Goal: Task Accomplishment & Management: Use online tool/utility

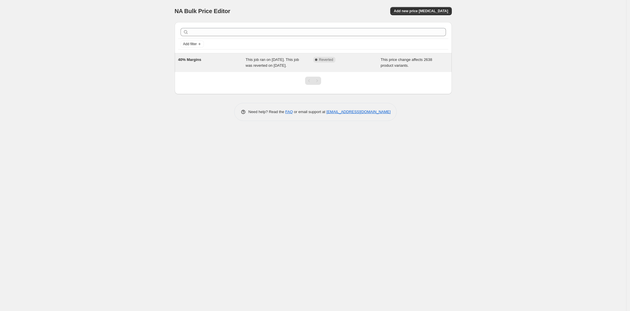
click at [270, 63] on span "This job ran on [DATE]. This job was reverted on [DATE]." at bounding box center [271, 62] width 53 height 10
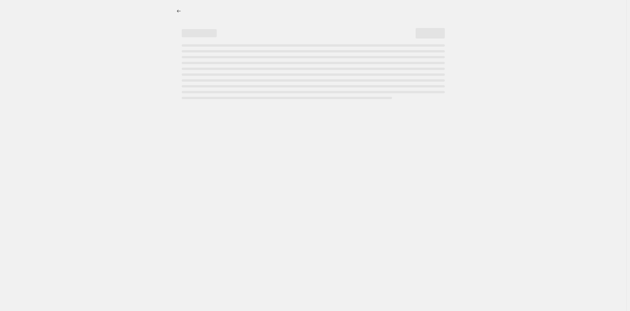
select select "margin"
select select "remove"
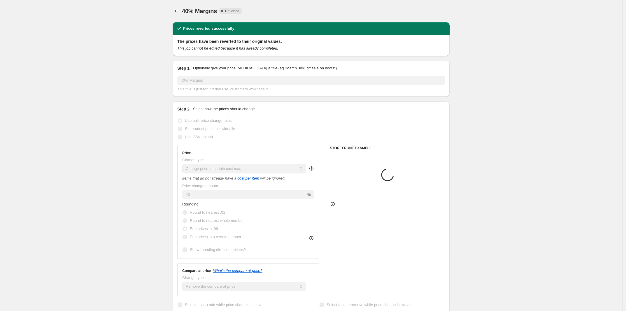
select select "tag"
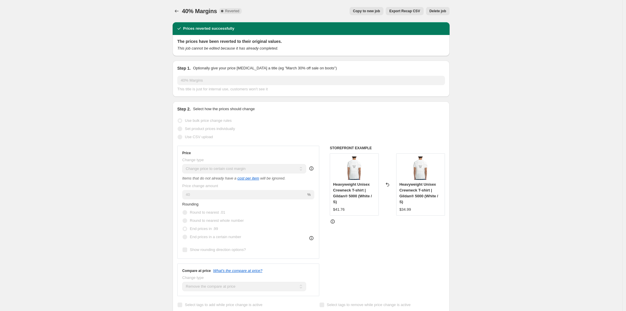
click at [378, 8] on button "Copy to new job" at bounding box center [366, 11] width 34 height 8
select select "margin"
select select "remove"
select select "tag"
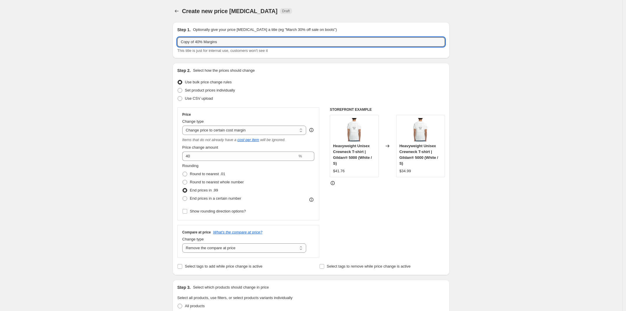
drag, startPoint x: 198, startPoint y: 44, endPoint x: 165, endPoint y: 43, distance: 33.0
click at [194, 43] on input "Copy of 40% Margins" at bounding box center [311, 41] width 268 height 9
drag, startPoint x: 197, startPoint y: 43, endPoint x: 115, endPoint y: 25, distance: 84.2
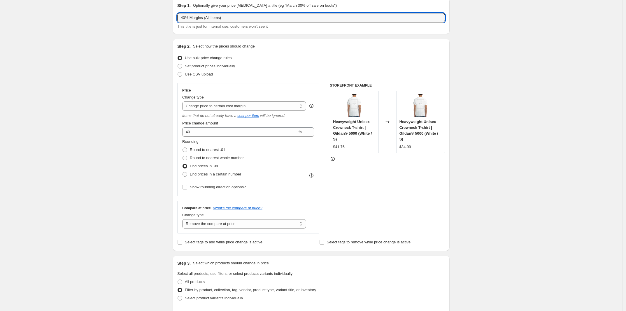
scroll to position [36, 0]
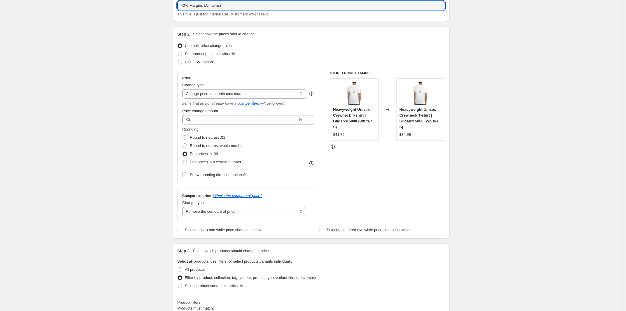
type input "40% Margins (All Items)"
click at [209, 176] on span "Show rounding direction options?" at bounding box center [218, 175] width 56 height 4
click at [187, 176] on input "Show rounding direction options?" at bounding box center [184, 175] width 5 height 5
checkbox input "true"
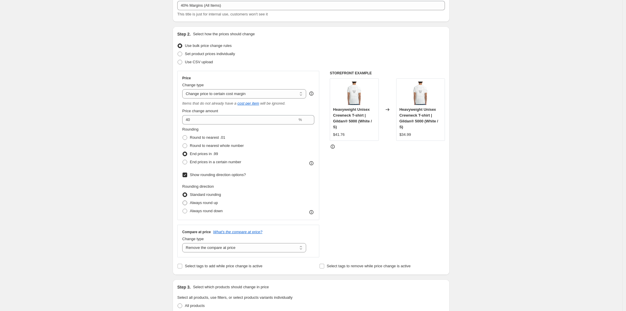
click at [210, 201] on span "Always round up" at bounding box center [204, 203] width 28 height 4
click at [183, 201] on input "Always round up" at bounding box center [182, 201] width 0 height 0
radio input "true"
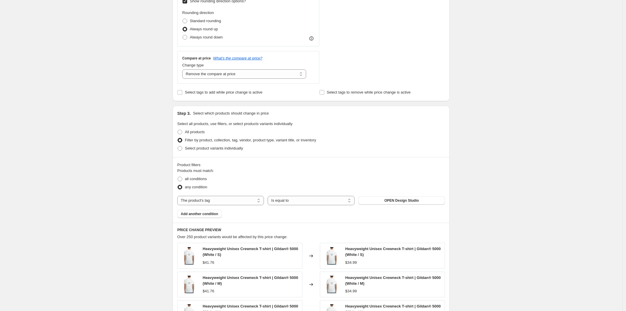
scroll to position [219, 0]
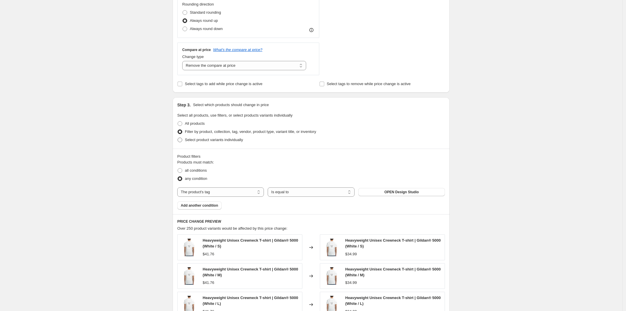
click at [182, 142] on span at bounding box center [180, 140] width 5 height 5
click at [178, 138] on input "Select product variants individually" at bounding box center [178, 138] width 0 height 0
radio input "true"
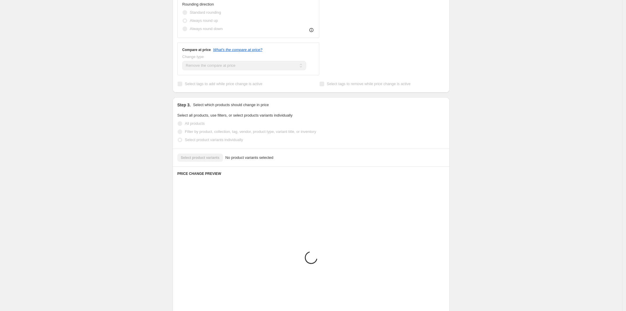
scroll to position [187, 0]
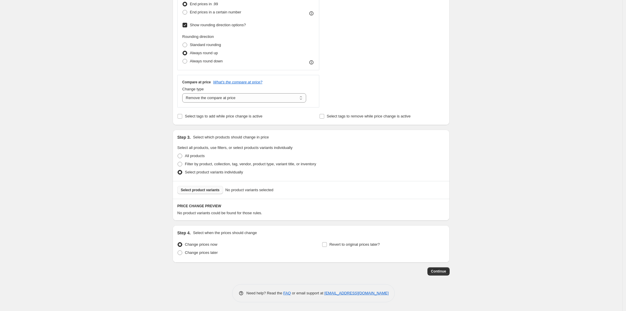
click at [217, 192] on button "Select product variants" at bounding box center [200, 190] width 46 height 8
click at [182, 157] on span at bounding box center [180, 156] width 5 height 5
click at [178, 154] on input "All products" at bounding box center [178, 154] width 0 height 0
radio input "true"
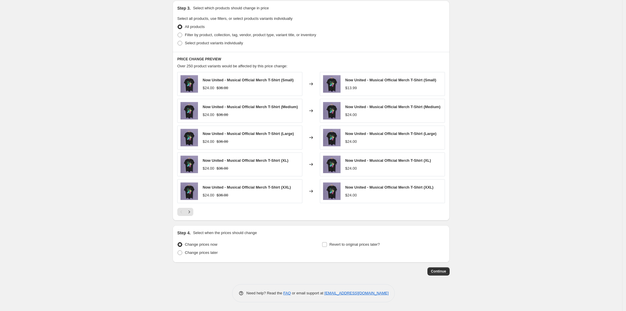
scroll to position [319, 0]
click at [192, 214] on icon "Next" at bounding box center [189, 212] width 6 height 6
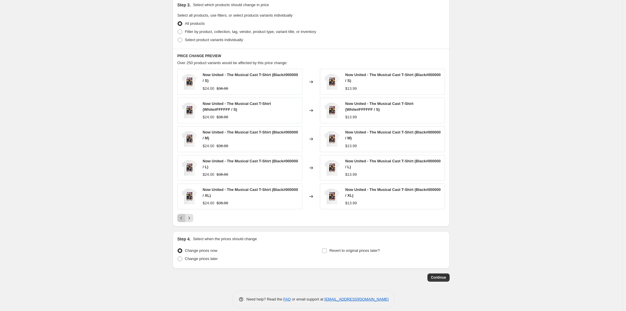
click at [184, 219] on icon "Previous" at bounding box center [181, 218] width 6 height 6
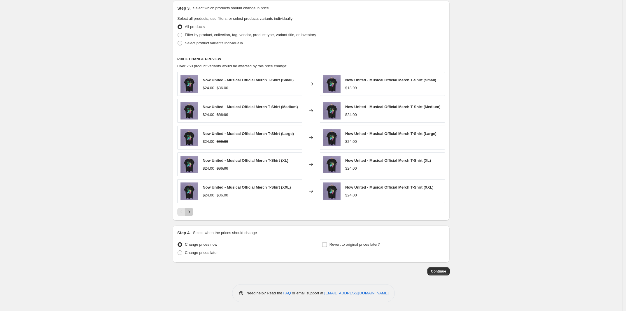
click at [193, 214] on button "Next" at bounding box center [189, 212] width 8 height 8
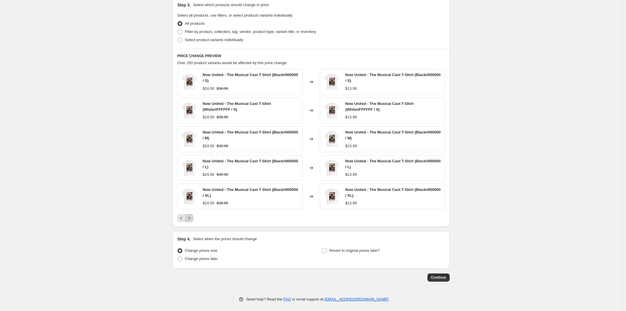
click at [194, 214] on div "Now United - The Musical Cast T-Shirt (Black#000000 / S) $24.00 $36.00 Changed …" at bounding box center [311, 145] width 268 height 153
click at [191, 217] on icon "Next" at bounding box center [189, 218] width 6 height 6
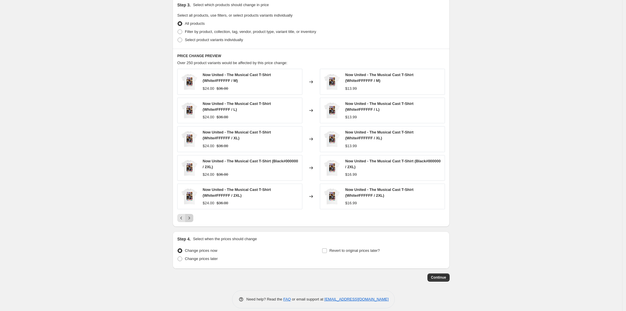
click at [191, 221] on icon "Next" at bounding box center [189, 218] width 6 height 6
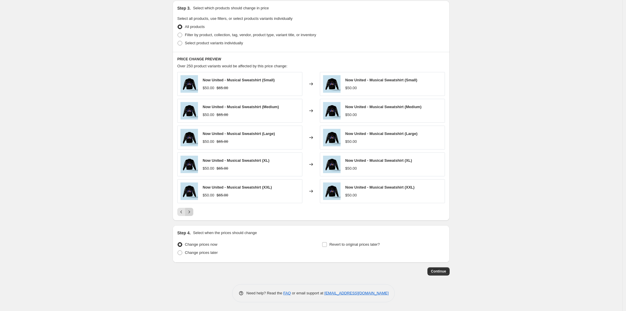
click at [192, 214] on icon "Next" at bounding box center [189, 212] width 6 height 6
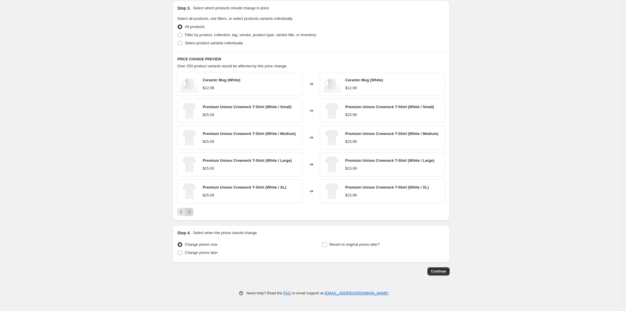
click at [192, 214] on icon "Next" at bounding box center [189, 212] width 6 height 6
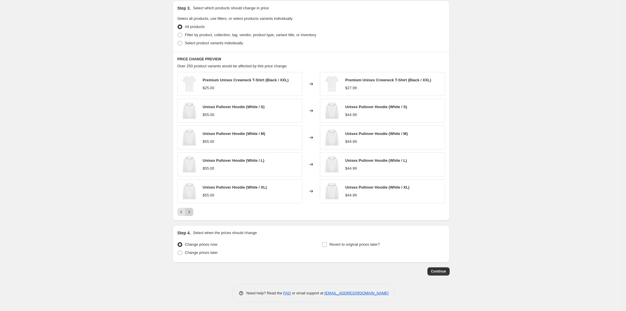
click at [192, 214] on icon "Next" at bounding box center [189, 212] width 6 height 6
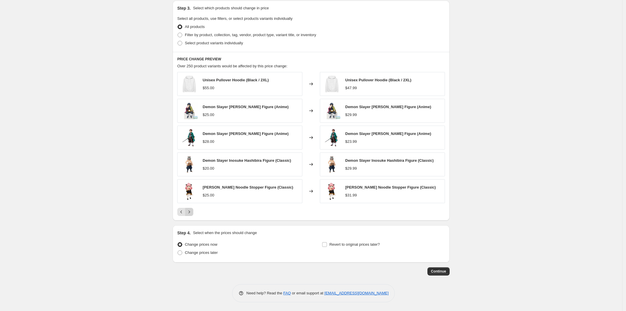
click at [192, 214] on icon "Next" at bounding box center [189, 212] width 6 height 6
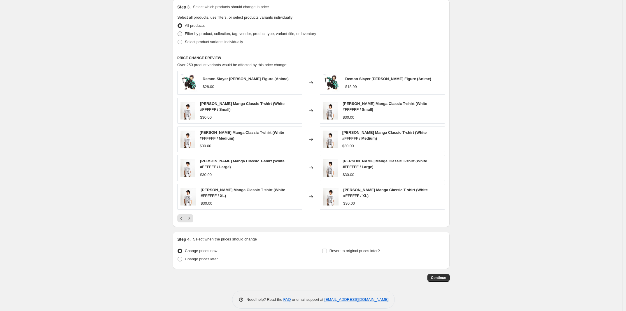
click at [247, 34] on span "Filter by product, collection, tag, vendor, product type, variant title, or inv…" at bounding box center [250, 33] width 131 height 4
click at [178, 32] on input "Filter by product, collection, tag, vendor, product type, variant title, or inv…" at bounding box center [178, 31] width 0 height 0
radio input "true"
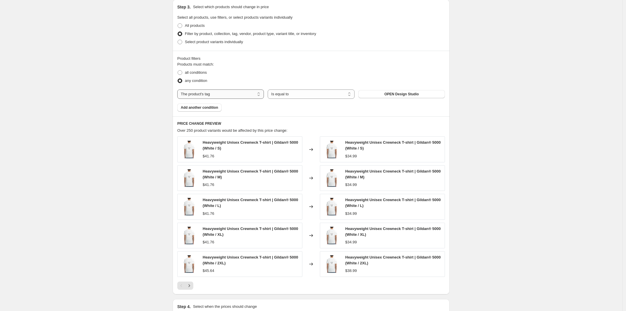
click at [243, 92] on select "The product The product's collection The product's tag The product's vendor The…" at bounding box center [220, 93] width 87 height 9
select select "product_status"
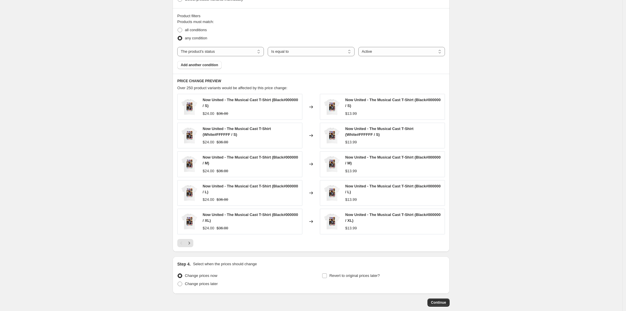
scroll to position [391, 0]
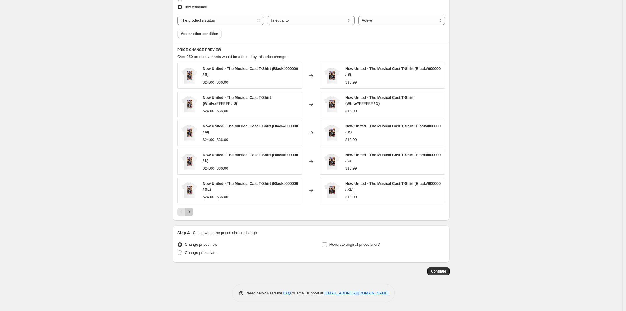
click at [193, 213] on button "Next" at bounding box center [189, 212] width 8 height 8
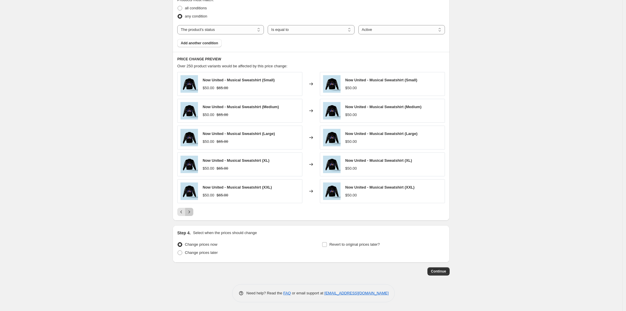
click at [193, 213] on button "Next" at bounding box center [189, 212] width 8 height 8
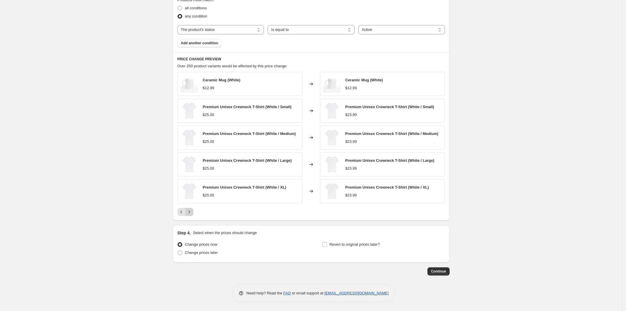
click at [193, 213] on button "Next" at bounding box center [189, 212] width 8 height 8
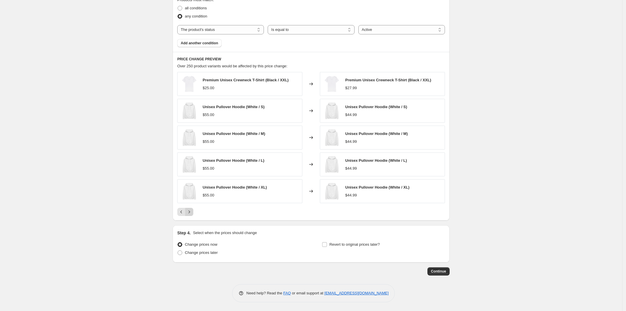
click at [193, 213] on button "Next" at bounding box center [189, 212] width 8 height 8
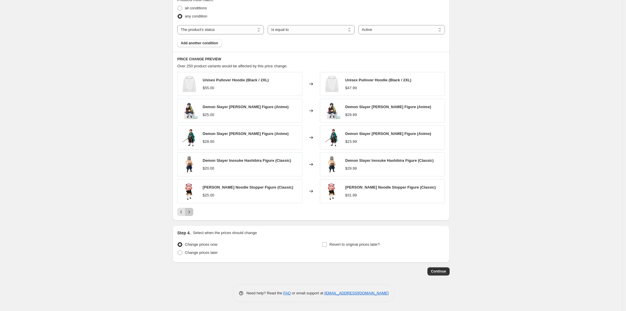
click at [193, 213] on button "Next" at bounding box center [189, 212] width 8 height 8
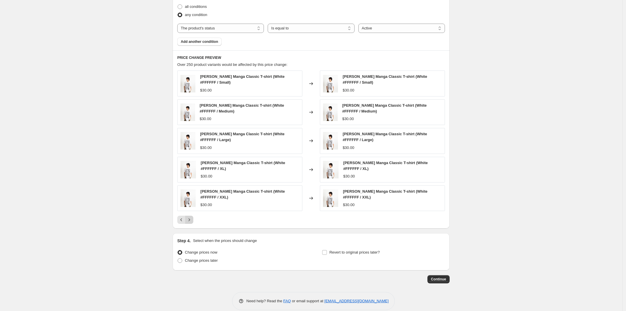
click at [194, 213] on div "Shinnosuke Uchida Manga Classic T-shirt (White #FFFFFF / Small) $30.00 Changed …" at bounding box center [311, 147] width 268 height 153
click at [191, 217] on button "Next" at bounding box center [189, 220] width 8 height 8
click at [191, 223] on icon "Next" at bounding box center [189, 220] width 6 height 6
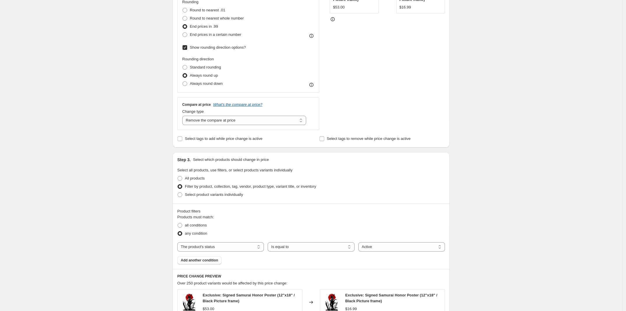
scroll to position [127, 0]
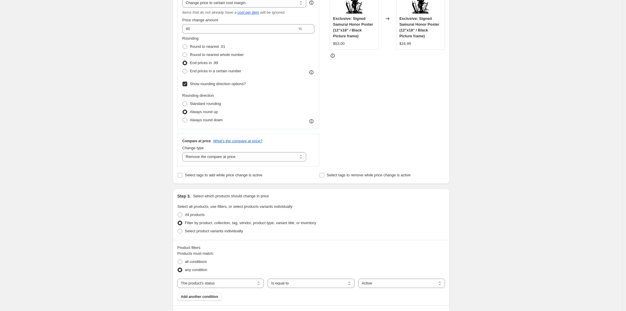
click at [314, 121] on icon at bounding box center [311, 121] width 6 height 6
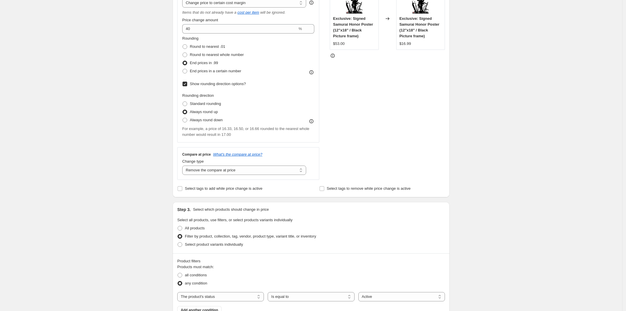
click at [199, 85] on span "Show rounding direction options?" at bounding box center [218, 84] width 56 height 4
click at [187, 85] on input "Show rounding direction options?" at bounding box center [184, 84] width 5 height 5
checkbox input "false"
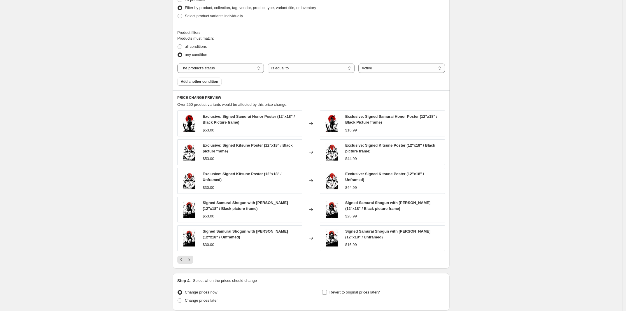
scroll to position [310, 0]
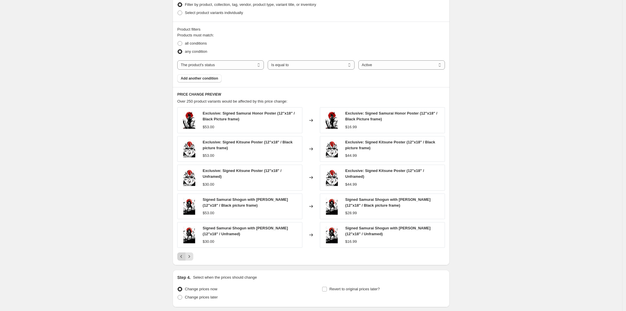
click at [184, 259] on icon "Previous" at bounding box center [181, 257] width 6 height 6
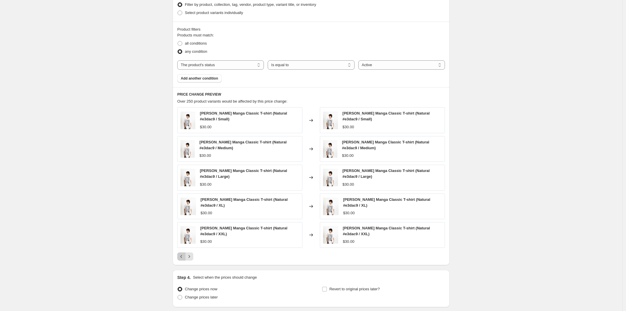
click at [185, 261] on button "Previous" at bounding box center [181, 256] width 8 height 8
click at [205, 79] on span "Add another condition" at bounding box center [199, 78] width 37 height 5
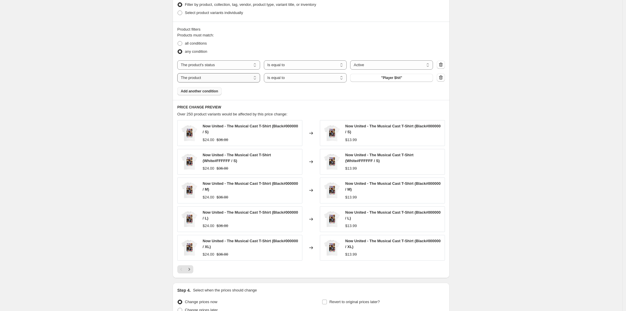
click at [240, 79] on select "The product The product's collection The product's tag The product's vendor The…" at bounding box center [218, 77] width 83 height 9
click at [441, 81] on button "button" at bounding box center [441, 77] width 8 height 8
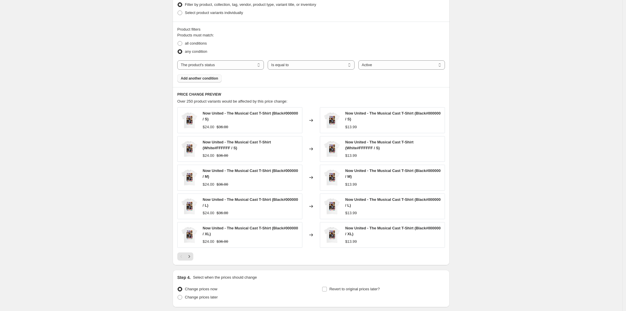
scroll to position [346, 0]
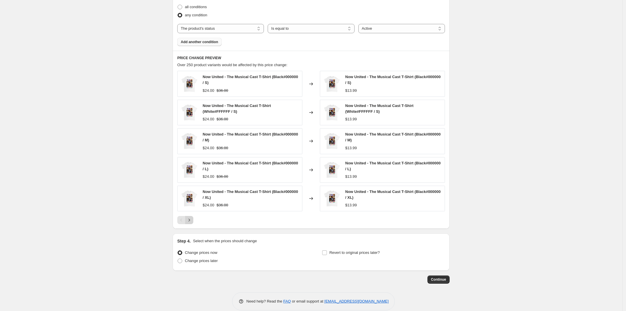
click at [190, 222] on icon "Next" at bounding box center [189, 220] width 6 height 6
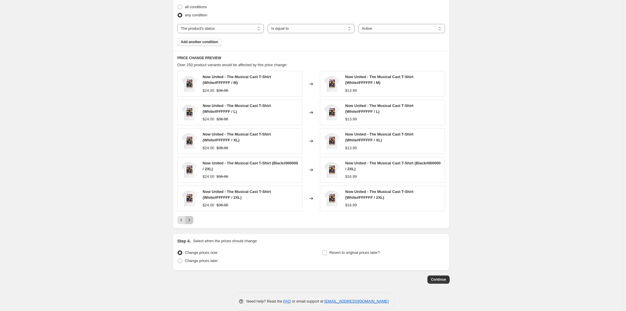
click at [192, 224] on button "Next" at bounding box center [189, 220] width 8 height 8
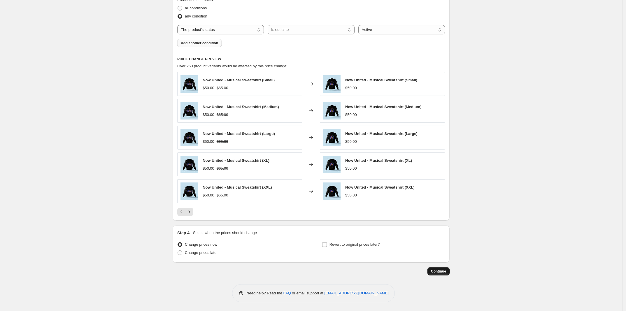
click at [442, 275] on button "Continue" at bounding box center [438, 271] width 22 height 8
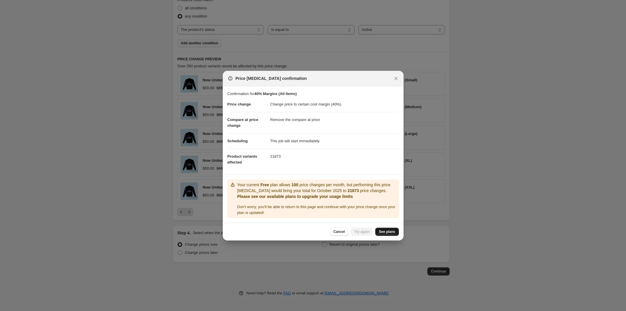
click at [390, 232] on span "See plans" at bounding box center [387, 231] width 16 height 5
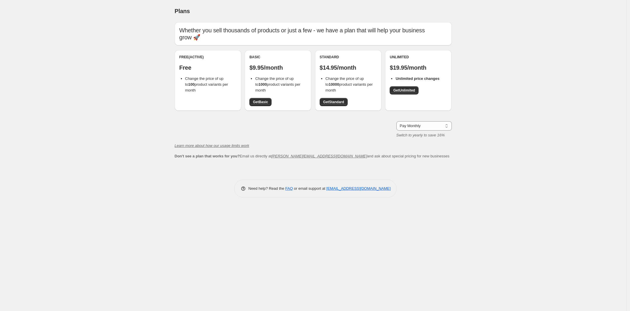
click at [422, 120] on div "Whether you sell thousands of products or just a few - we have a plan that will…" at bounding box center [313, 90] width 277 height 137
click at [421, 121] on select "Pay Monthly Pay Yearly (Save 16%)" at bounding box center [423, 125] width 55 height 9
click at [260, 102] on span "Get Basic" at bounding box center [260, 102] width 15 height 5
